Goal: Task Accomplishment & Management: Use online tool/utility

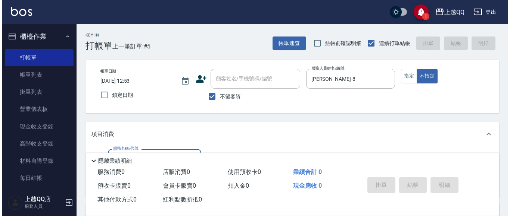
scroll to position [46, 0]
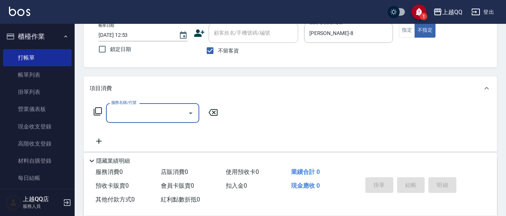
click at [95, 112] on icon at bounding box center [98, 111] width 8 height 8
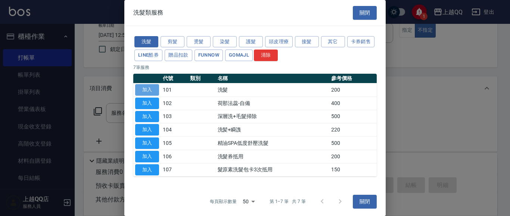
click at [145, 89] on button "加入" at bounding box center [147, 90] width 24 height 12
type input "洗髮(101)"
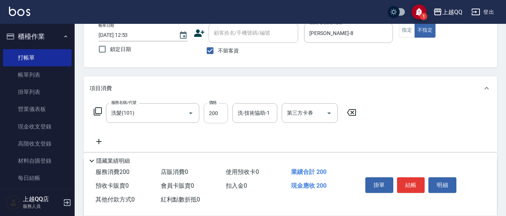
click at [220, 113] on input "200" at bounding box center [216, 113] width 24 height 20
type input "250"
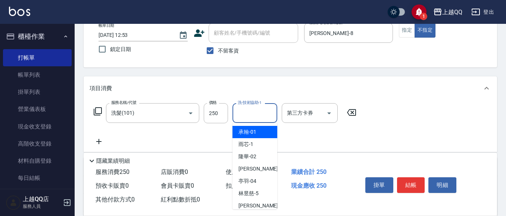
click at [252, 118] on input "洗-技術協助-1" at bounding box center [255, 113] width 38 height 13
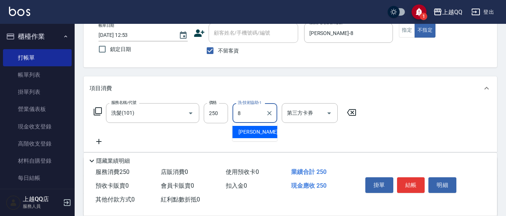
click at [248, 131] on span "[PERSON_NAME] -8" at bounding box center [260, 132] width 44 height 8
type input "[PERSON_NAME]-8"
click at [415, 187] on button "結帳" at bounding box center [411, 186] width 28 height 16
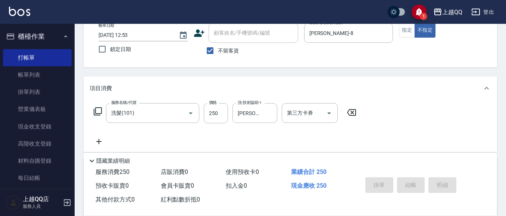
type input "[DATE] 13:38"
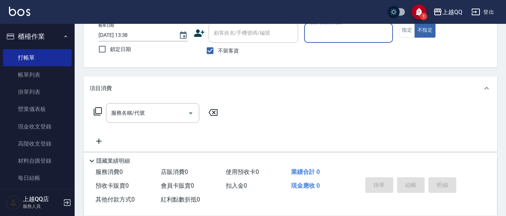
drag, startPoint x: 214, startPoint y: 49, endPoint x: 219, endPoint y: 47, distance: 5.5
click at [215, 49] on input "不留客資" at bounding box center [210, 51] width 16 height 16
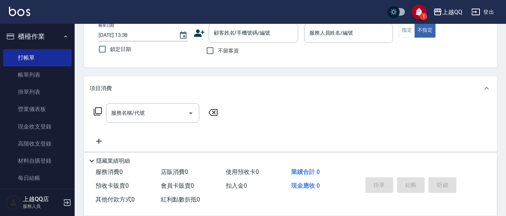
drag, startPoint x: 213, startPoint y: 53, endPoint x: 225, endPoint y: 53, distance: 11.6
click at [214, 53] on input "不留客資" at bounding box center [210, 51] width 16 height 16
checkbox input "true"
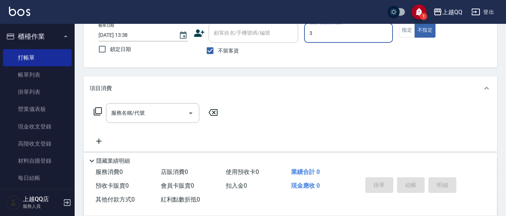
type input "3"
type button "false"
type input "佩怡-3"
click at [410, 31] on button "指定" at bounding box center [407, 30] width 16 height 15
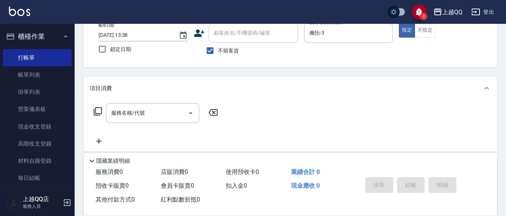
click at [94, 110] on icon at bounding box center [98, 111] width 8 height 8
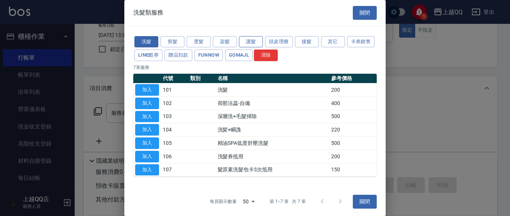
click at [253, 43] on button "護髮" at bounding box center [251, 42] width 24 height 12
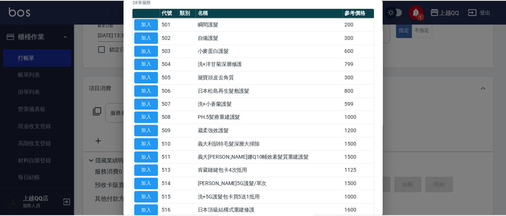
scroll to position [112, 0]
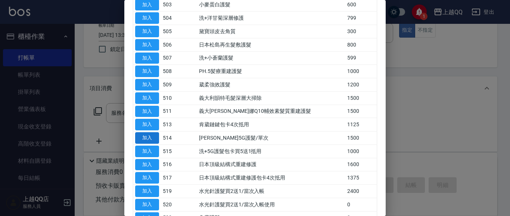
click at [139, 137] on button "加入" at bounding box center [147, 138] width 24 height 12
type input "[PERSON_NAME]5G護髮/單次(514)"
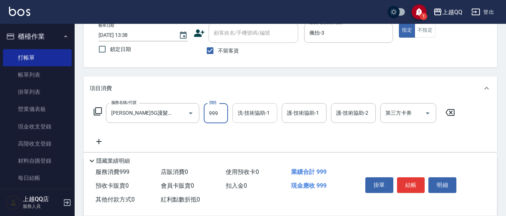
type input "999"
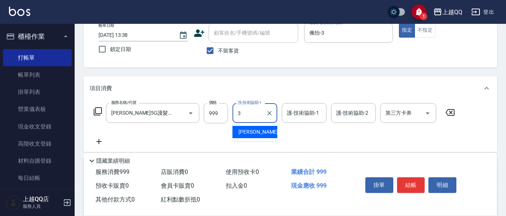
type input "佩怡-3"
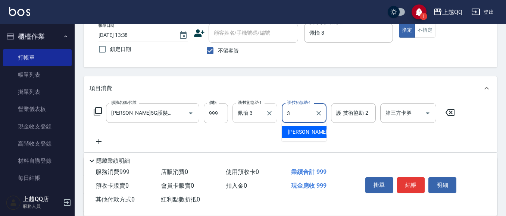
type input "佩怡-3"
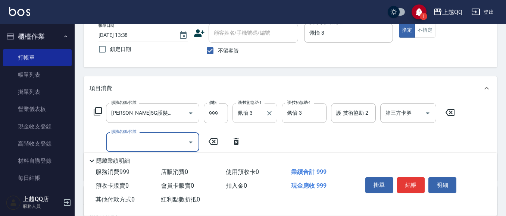
scroll to position [0, 0]
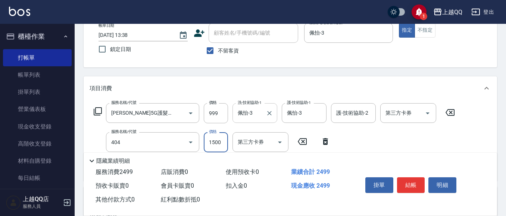
type input "設計染髮(404)"
type input "1300"
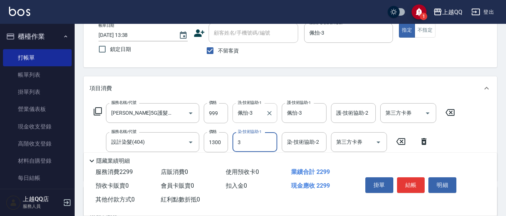
type input "佩怡-3"
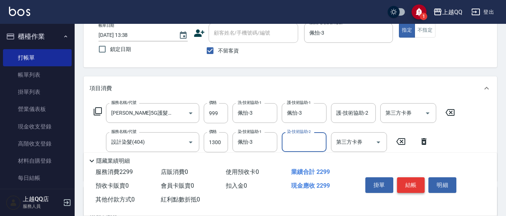
click at [405, 184] on button "結帳" at bounding box center [411, 186] width 28 height 16
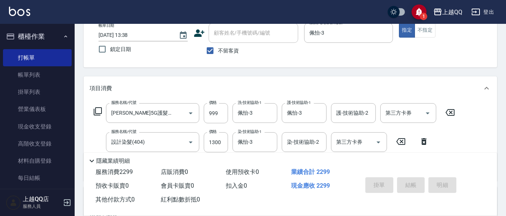
type input "[DATE] 13:58"
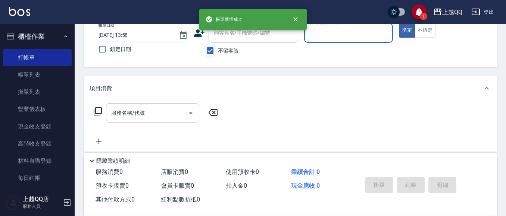
click at [209, 50] on input "不留客資" at bounding box center [210, 51] width 16 height 16
checkbox input "false"
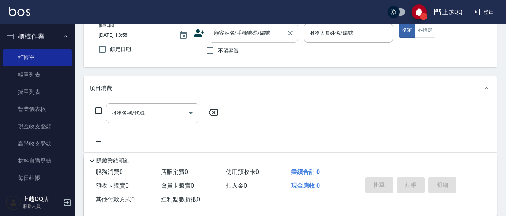
click at [232, 38] on input "顧客姓名/手機號碼/編號" at bounding box center [248, 32] width 72 height 13
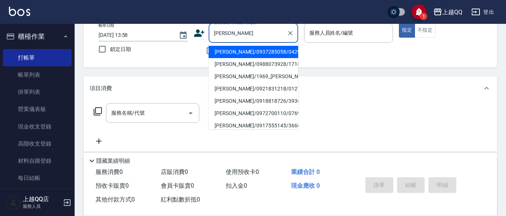
click at [240, 50] on li "[PERSON_NAME]/0937285058/0429" at bounding box center [254, 52] width 90 height 12
type input "[PERSON_NAME]/0937285058/0429"
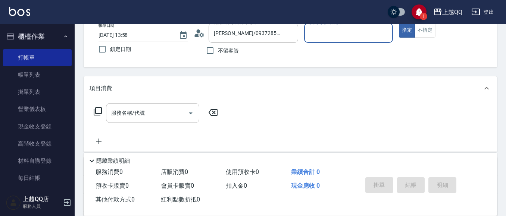
type input "佩怡-3"
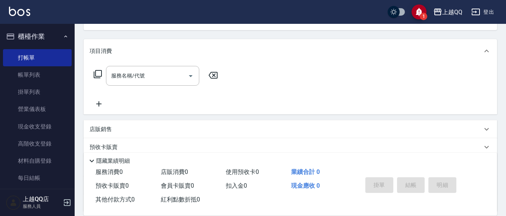
click at [99, 74] on icon at bounding box center [97, 74] width 9 height 9
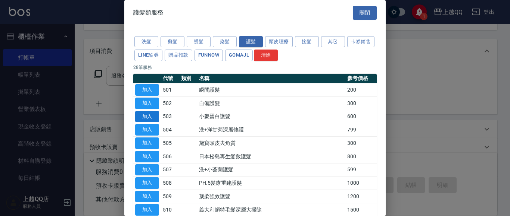
click at [155, 118] on button "加入" at bounding box center [147, 117] width 24 height 12
type input "小麥蛋白護髮(503)"
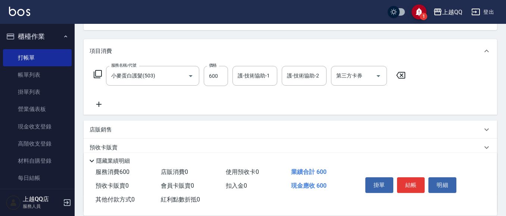
click at [244, 74] on div "護-技術協助-1 護-技術協助-1" at bounding box center [254, 76] width 45 height 20
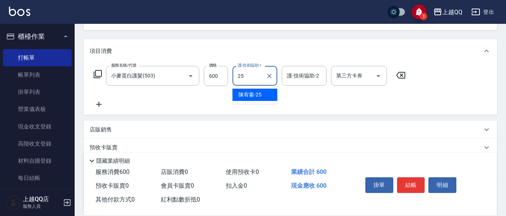
type input "[PERSON_NAME]-25"
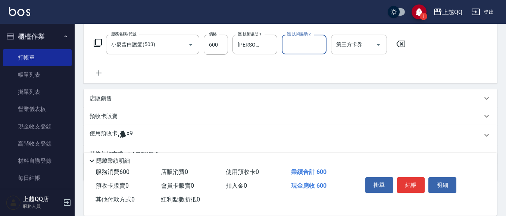
scroll to position [151, 0]
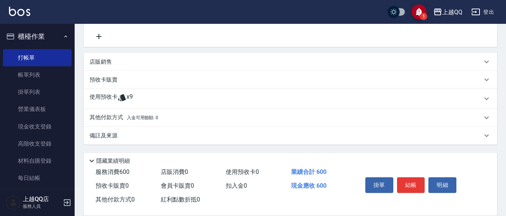
click at [109, 100] on p "使用預收卡" at bounding box center [104, 98] width 28 height 11
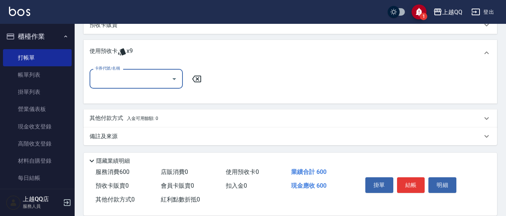
scroll to position [207, 0]
click at [172, 75] on icon "Open" at bounding box center [174, 78] width 9 height 9
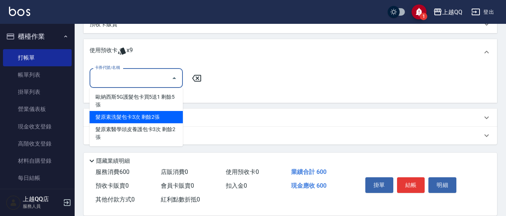
click at [158, 120] on div "髮原素洗髮包卡3次 剩餘2張" at bounding box center [136, 117] width 93 height 12
type input "髮原素洗髮包卡3次"
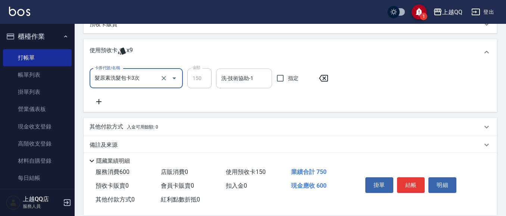
click at [227, 77] on div "洗-技術協助-1 洗-技術協助-1" at bounding box center [244, 79] width 56 height 20
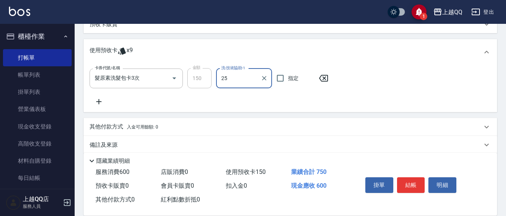
type input "[PERSON_NAME]-25"
click at [95, 100] on icon at bounding box center [99, 101] width 19 height 9
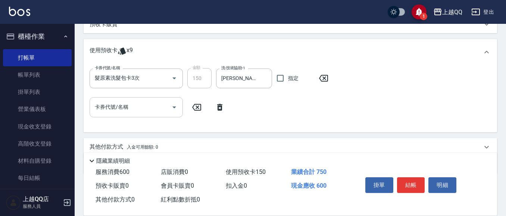
click at [171, 113] on div at bounding box center [173, 107] width 11 height 20
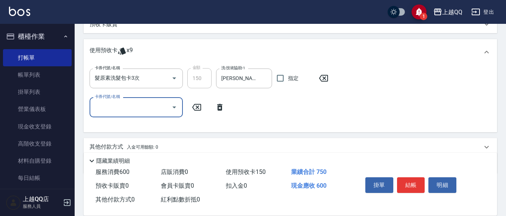
drag, startPoint x: 165, startPoint y: 110, endPoint x: 176, endPoint y: 112, distance: 11.4
click at [167, 112] on input "卡券代號/名稱" at bounding box center [130, 107] width 75 height 13
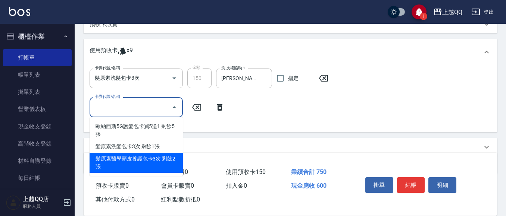
drag, startPoint x: 166, startPoint y: 158, endPoint x: 192, endPoint y: 138, distance: 33.2
click at [166, 158] on div "髮原素醫學頭皮養護包卡3次 剩餘2張" at bounding box center [136, 163] width 93 height 20
type input "髮原素醫學頭皮養護包卡3次"
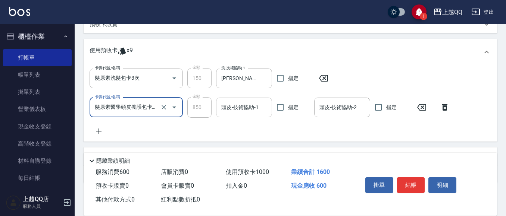
click at [250, 111] on input "頭皮-技術協助-1" at bounding box center [243, 107] width 49 height 13
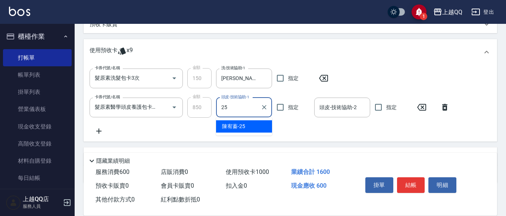
type input "[PERSON_NAME]-25"
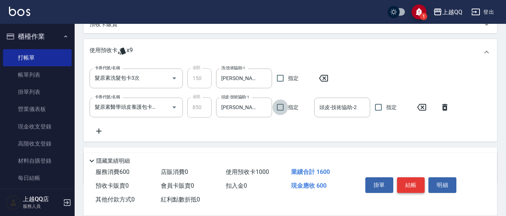
click at [403, 181] on button "結帳" at bounding box center [411, 186] width 28 height 16
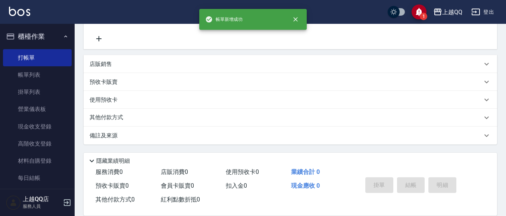
scroll to position [0, 0]
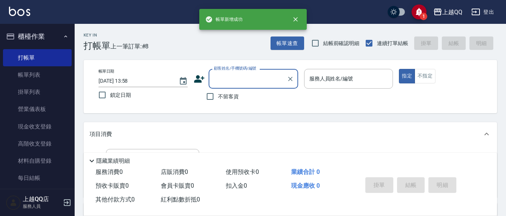
click at [284, 29] on div "帳單新增成功" at bounding box center [252, 19] width 107 height 21
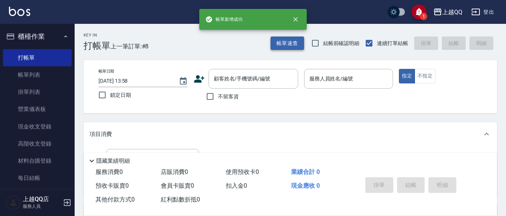
click at [281, 40] on button "帳單速查" at bounding box center [288, 44] width 34 height 14
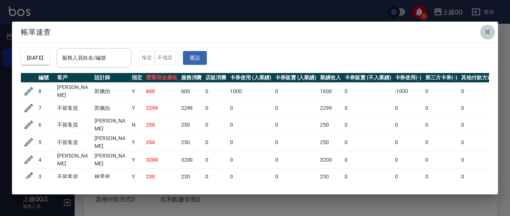
click at [491, 30] on icon "button" at bounding box center [487, 32] width 9 height 9
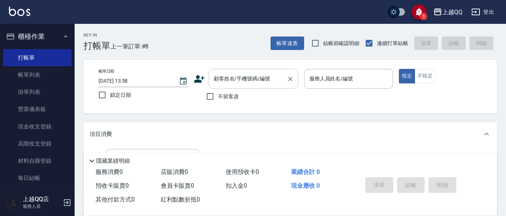
click at [227, 79] on div "顧客姓名/手機號碼/編號 顧客姓名/手機號碼/編號" at bounding box center [254, 79] width 90 height 20
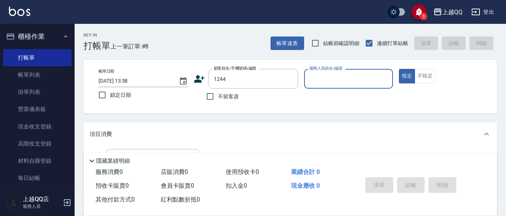
type input "[PERSON_NAME]/0926906715/1244"
type input "佩怡-3"
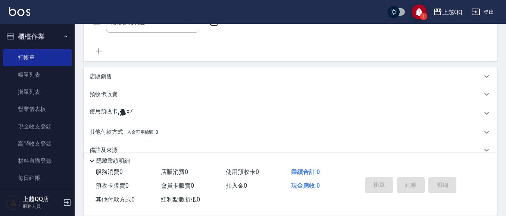
scroll to position [149, 0]
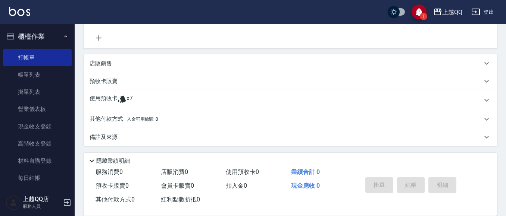
click at [109, 101] on p "使用預收卡" at bounding box center [104, 100] width 28 height 11
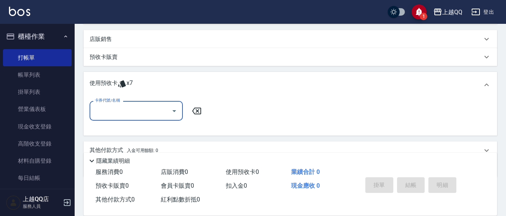
scroll to position [187, 0]
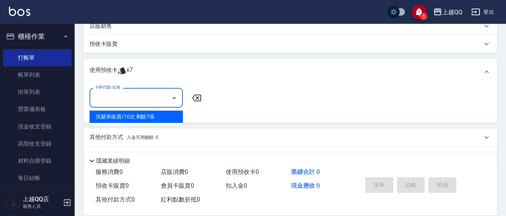
click at [131, 91] on input "卡券代號/名稱" at bounding box center [130, 97] width 75 height 13
click at [140, 121] on div "洗髮券販賣/10次 剩餘7張" at bounding box center [136, 117] width 93 height 12
type input "洗髮券販賣/10次"
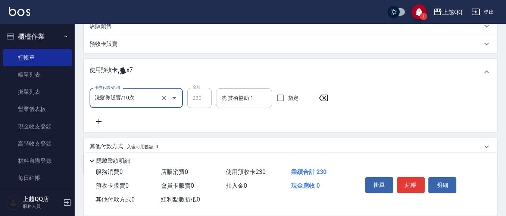
click at [246, 100] on input "洗-技術協助-1" at bounding box center [243, 98] width 49 height 13
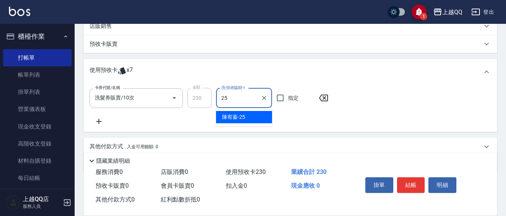
type input "[PERSON_NAME]-25"
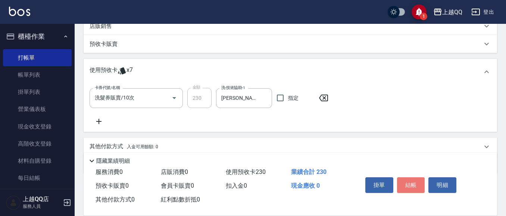
click at [405, 185] on button "結帳" at bounding box center [411, 186] width 28 height 16
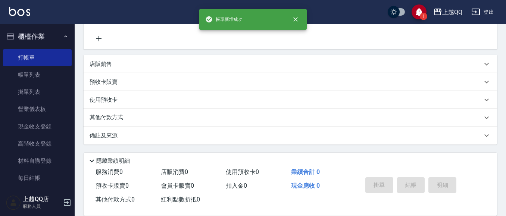
scroll to position [0, 0]
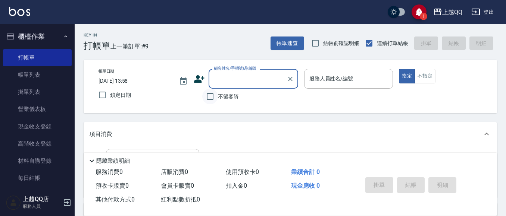
click at [205, 99] on input "不留客資" at bounding box center [210, 97] width 16 height 16
checkbox input "true"
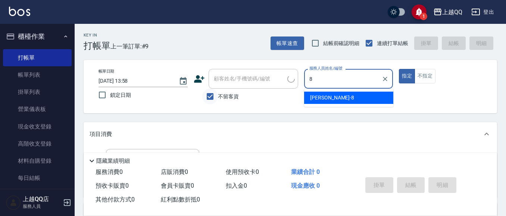
type input "[PERSON_NAME]-8"
type button "true"
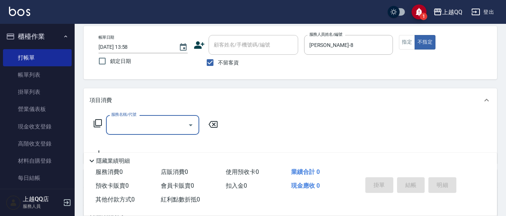
scroll to position [40, 0]
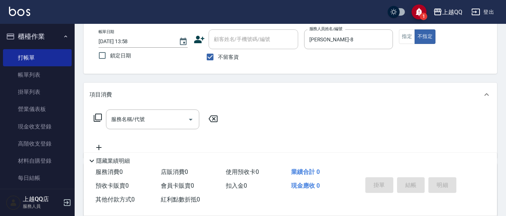
click at [95, 117] on icon at bounding box center [97, 117] width 9 height 9
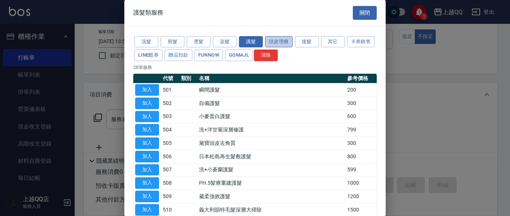
click at [289, 42] on button "頭皮理療" at bounding box center [279, 42] width 28 height 12
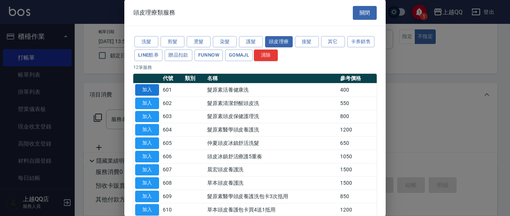
click at [154, 88] on button "加入" at bounding box center [147, 90] width 24 height 12
type input "髮原素活養健康洗(601)"
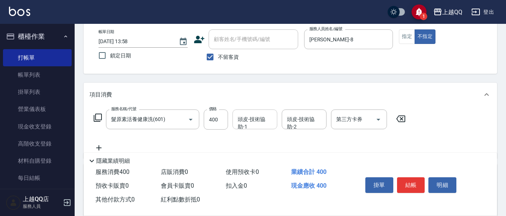
click at [240, 118] on input "頭皮-技術協助-1" at bounding box center [255, 119] width 38 height 13
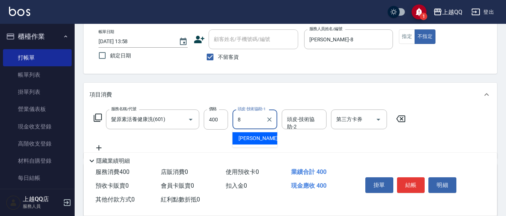
click at [252, 137] on span "[PERSON_NAME] -8" at bounding box center [260, 139] width 44 height 8
type input "[PERSON_NAME]-8"
click at [407, 180] on button "結帳" at bounding box center [411, 186] width 28 height 16
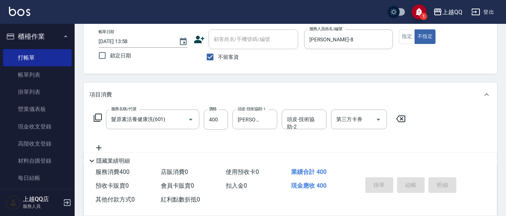
type input "[DATE] 14:23"
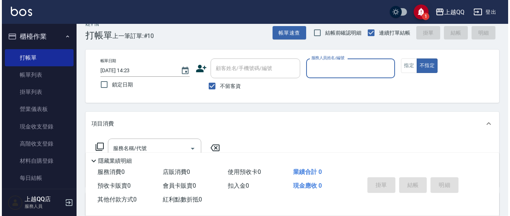
scroll to position [2, 0]
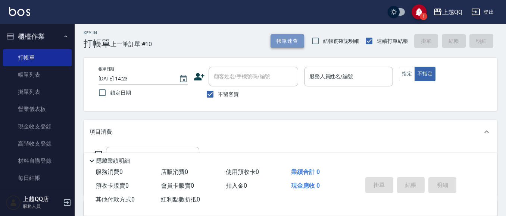
click at [280, 46] on button "帳單速查" at bounding box center [288, 41] width 34 height 14
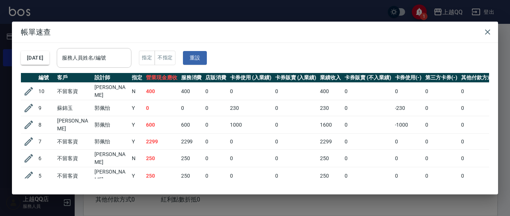
click at [128, 62] on input "服務人員姓名/編號" at bounding box center [94, 57] width 68 height 13
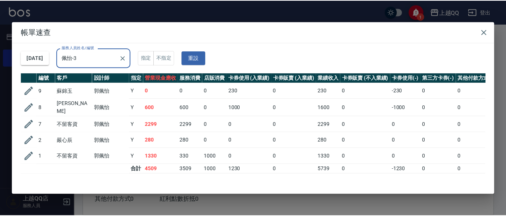
scroll to position [0, 0]
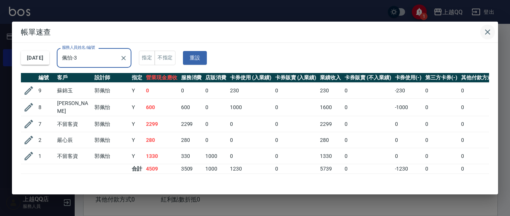
type input "佩怡-3"
click at [483, 31] on icon "button" at bounding box center [487, 32] width 9 height 9
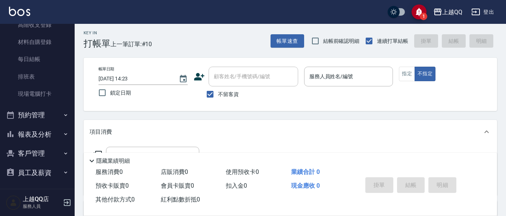
scroll to position [121, 0]
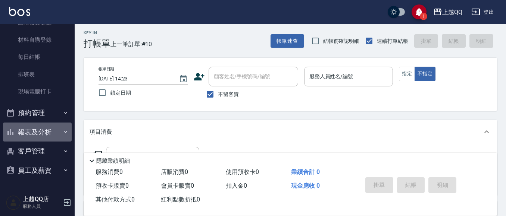
click at [40, 133] on button "報表及分析" at bounding box center [37, 132] width 69 height 19
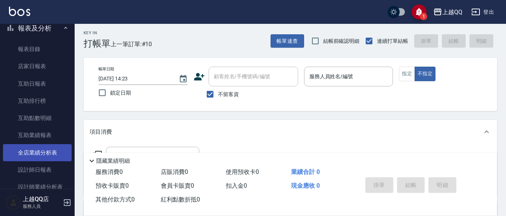
scroll to position [233, 0]
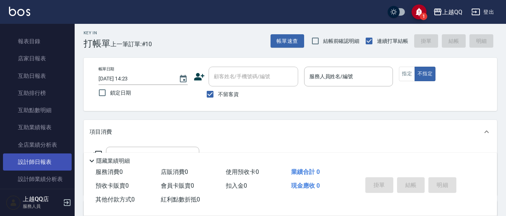
click at [46, 157] on link "設計師日報表" at bounding box center [37, 162] width 69 height 17
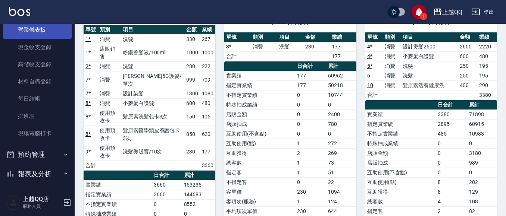
scroll to position [9, 0]
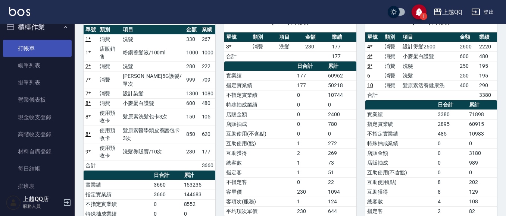
click at [31, 49] on link "打帳單" at bounding box center [37, 48] width 69 height 17
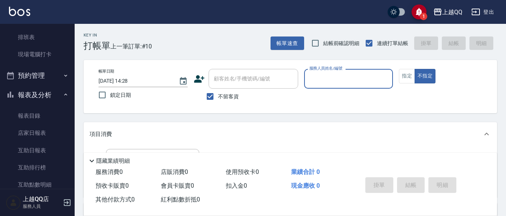
click at [40, 96] on button "報表及分析" at bounding box center [37, 94] width 69 height 19
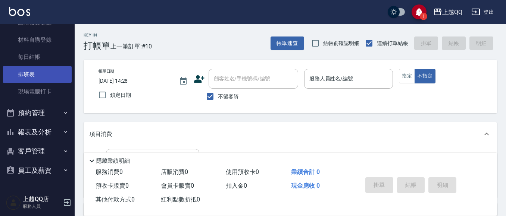
scroll to position [47, 0]
